Goal: Task Accomplishment & Management: Manage account settings

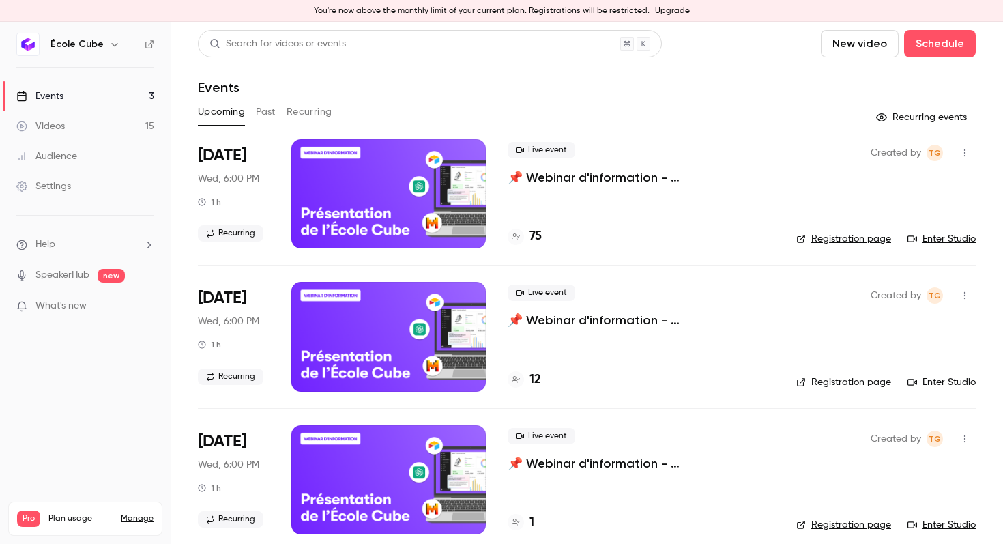
click at [559, 174] on p "📌 Webinar d'information - [GEOGRAPHIC_DATA]" at bounding box center [640, 177] width 267 height 16
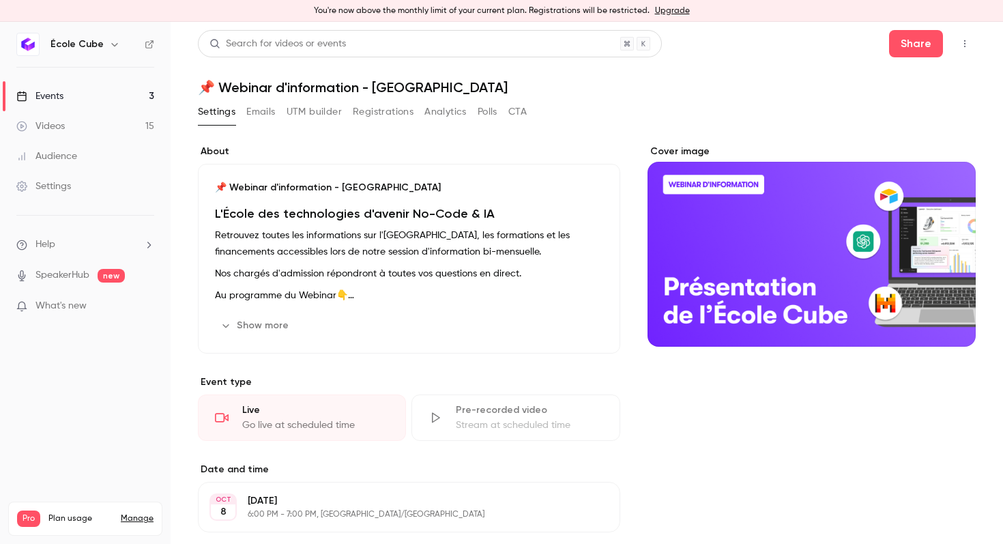
click at [119, 125] on link "Videos 15" at bounding box center [85, 126] width 171 height 30
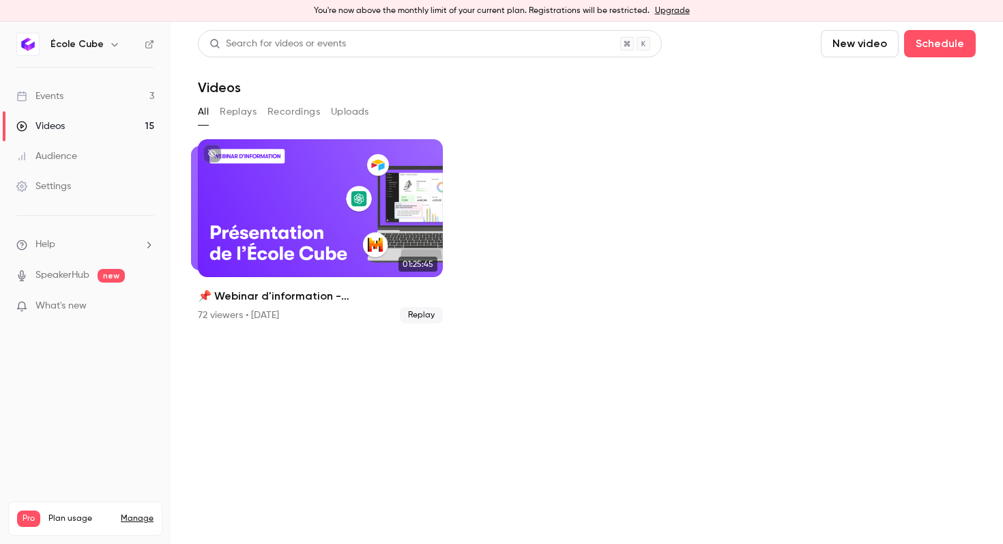
click at [109, 97] on link "Events 3" at bounding box center [85, 96] width 171 height 30
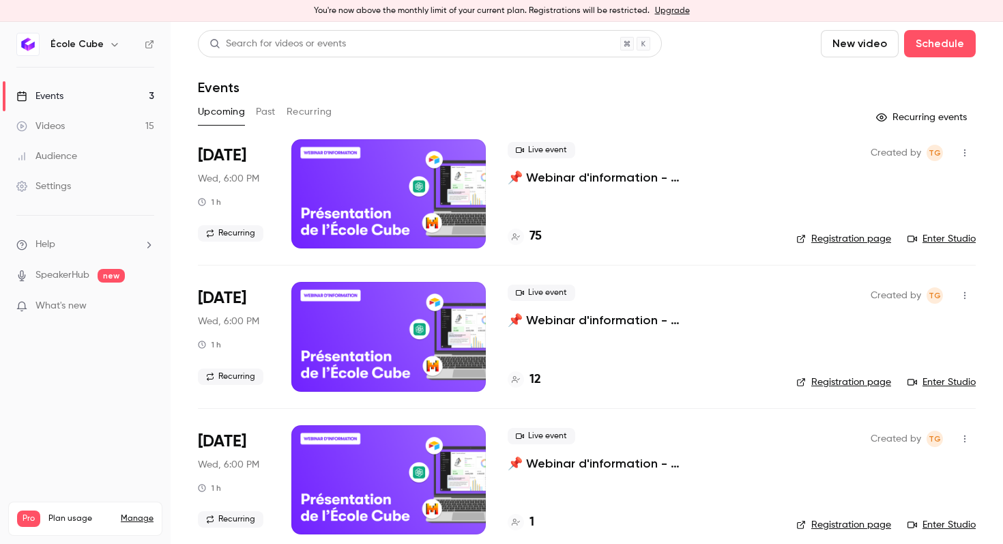
click at [544, 167] on div "Live event 📌 Webinar d'information - [GEOGRAPHIC_DATA]" at bounding box center [640, 164] width 267 height 44
click at [543, 180] on p "📌 Webinar d'information - [GEOGRAPHIC_DATA]" at bounding box center [640, 177] width 267 height 16
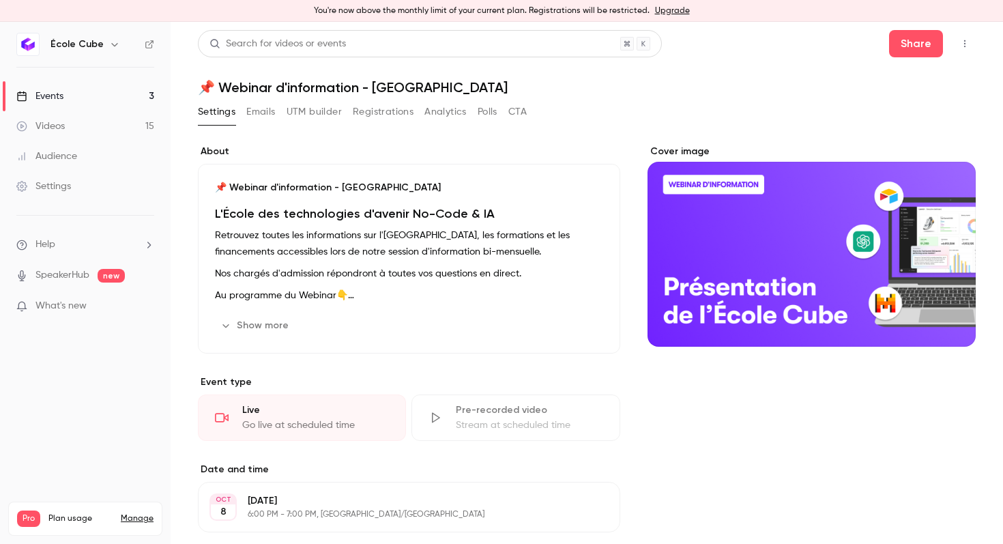
click at [480, 109] on button "Polls" at bounding box center [487, 112] width 20 height 22
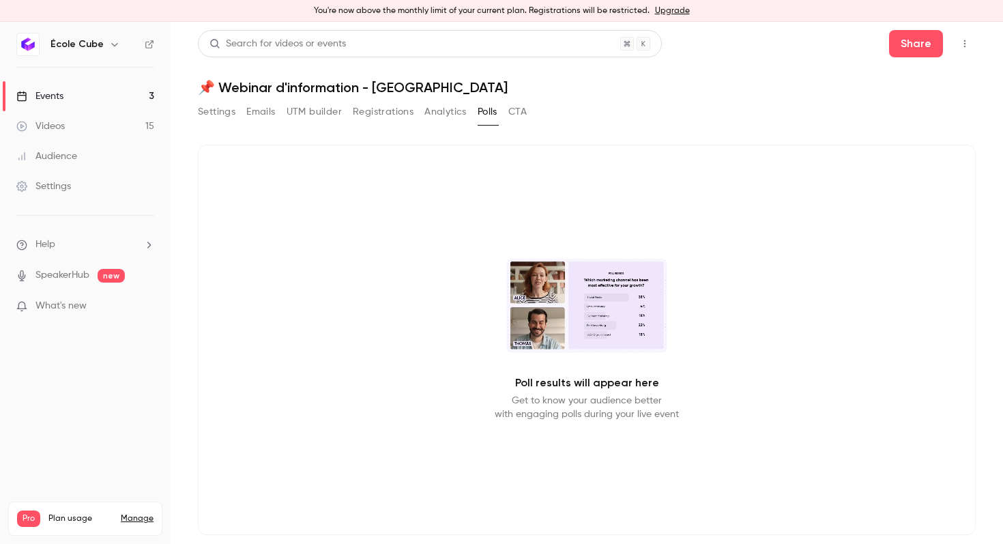
click at [525, 120] on button "CTA" at bounding box center [517, 112] width 18 height 22
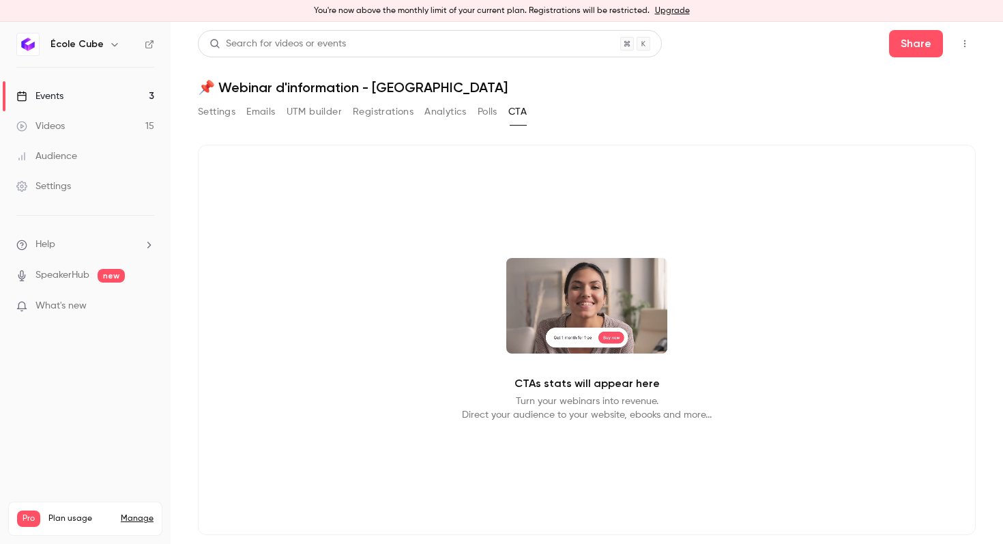
click at [45, 95] on div "Events" at bounding box center [39, 96] width 47 height 14
